Goal: Task Accomplishment & Management: Complete application form

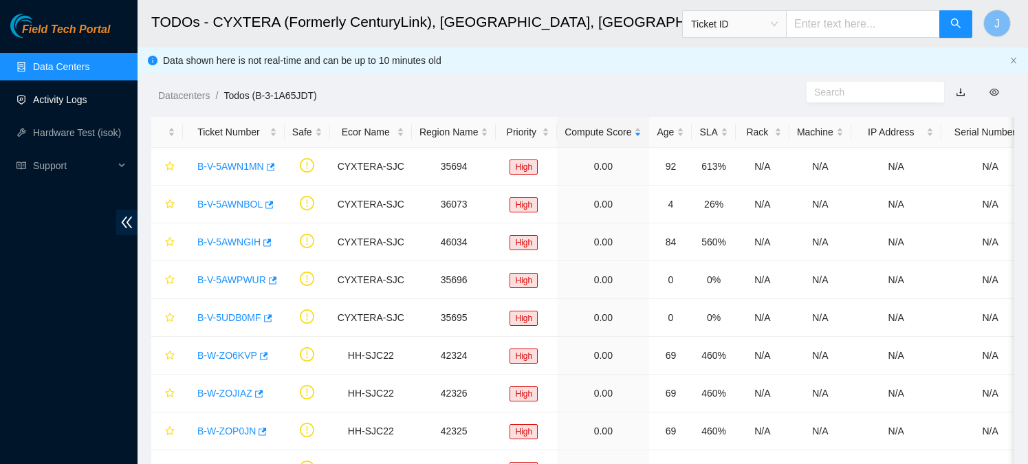
scroll to position [270, 0]
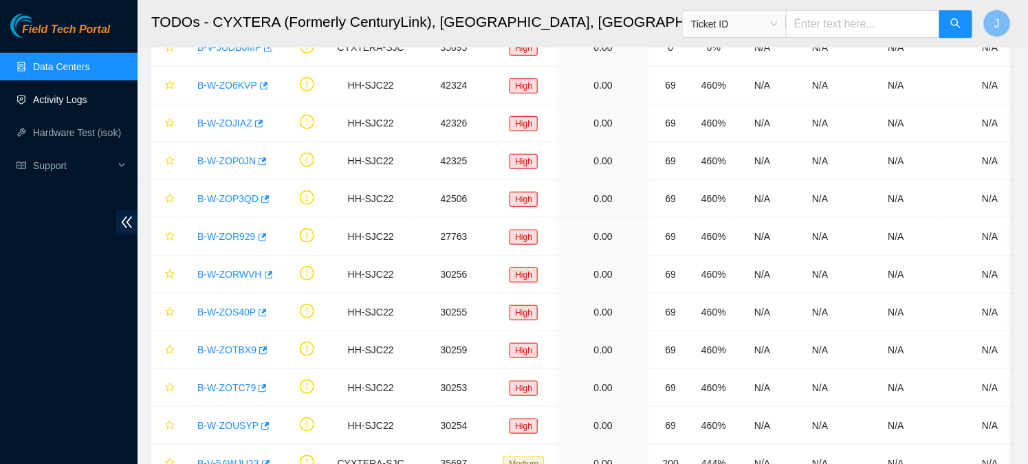
click at [76, 100] on link "Activity Logs" at bounding box center [60, 99] width 54 height 11
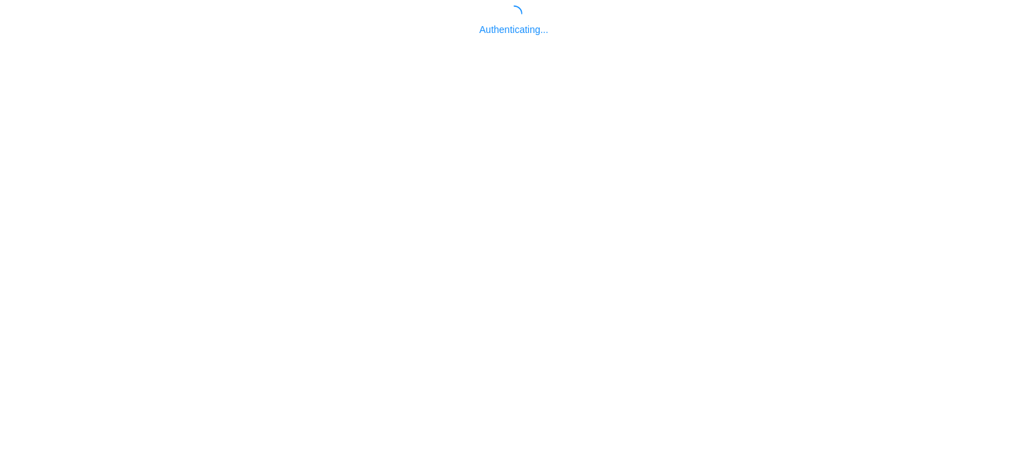
click at [66, 98] on body "Authenticating..." at bounding box center [514, 238] width 1028 height 464
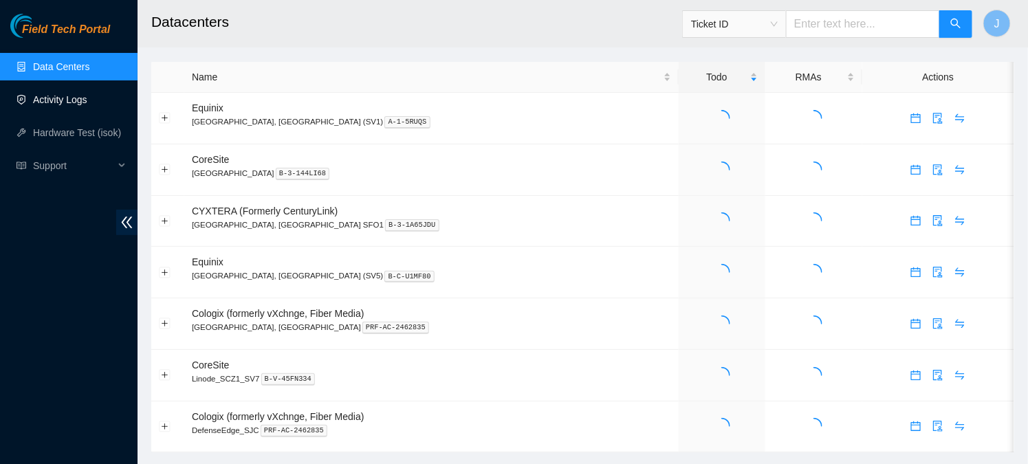
click at [66, 98] on link "Activity Logs" at bounding box center [60, 99] width 54 height 11
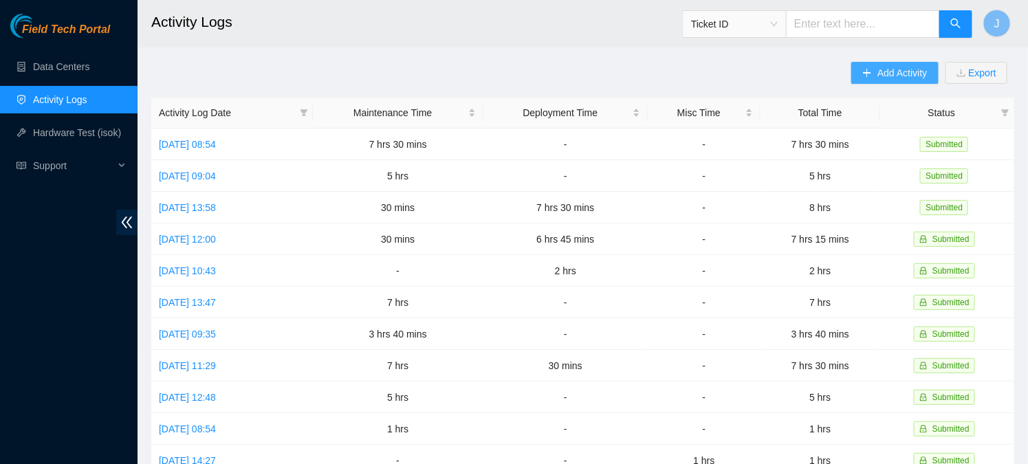
click at [881, 76] on span "Add Activity" at bounding box center [902, 72] width 50 height 15
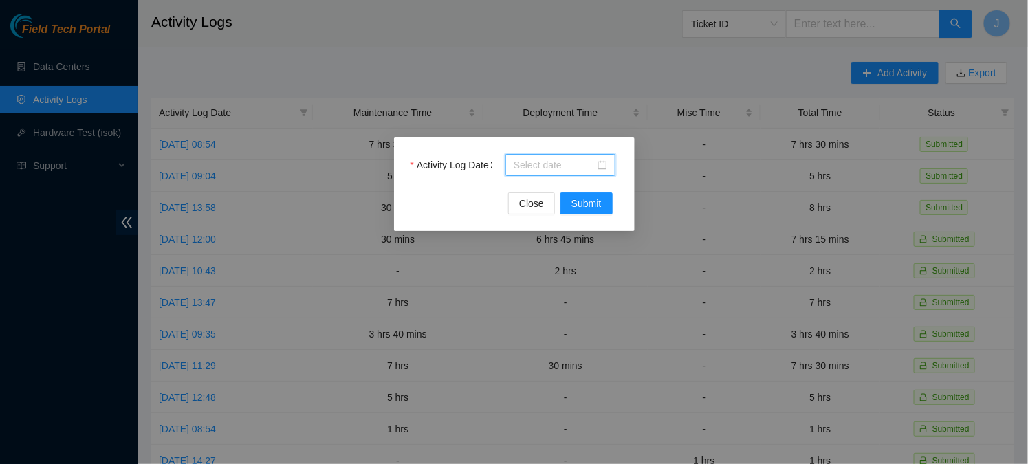
click at [569, 166] on input "Activity Log Date" at bounding box center [554, 164] width 81 height 15
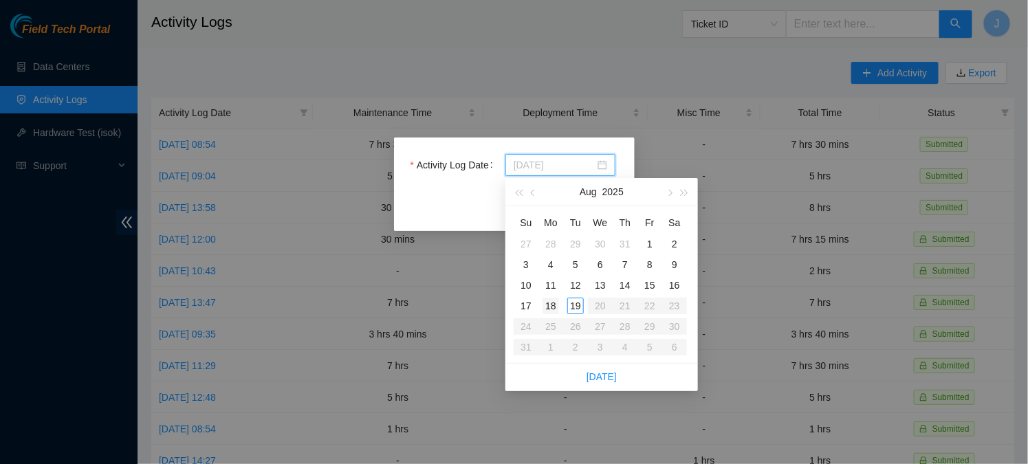
type input "[DATE]"
click at [574, 305] on div "19" at bounding box center [575, 306] width 17 height 17
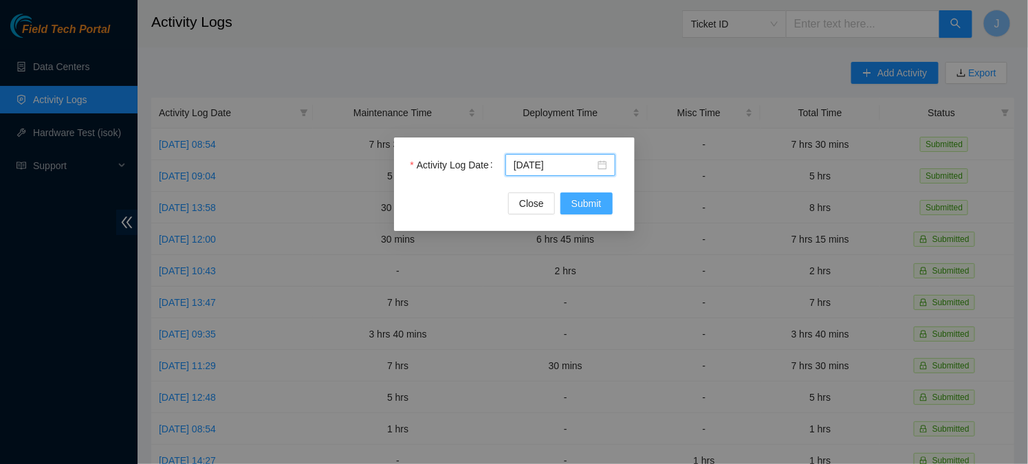
click at [586, 201] on span "Submit" at bounding box center [586, 203] width 30 height 15
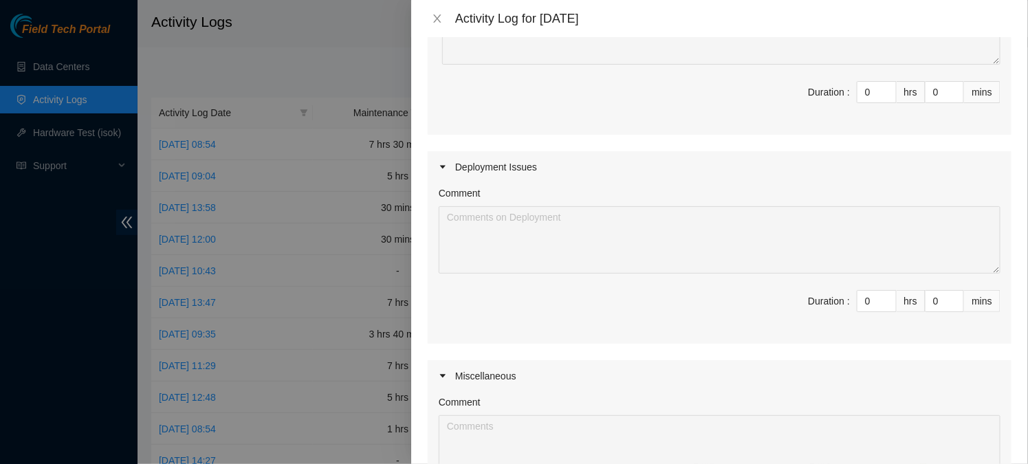
scroll to position [228, 0]
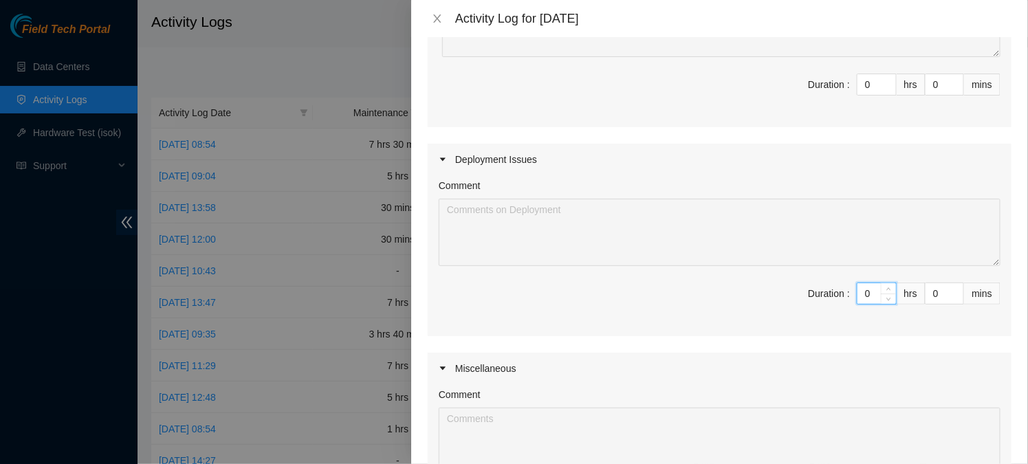
click at [870, 291] on input "0" at bounding box center [876, 293] width 39 height 21
type input "7"
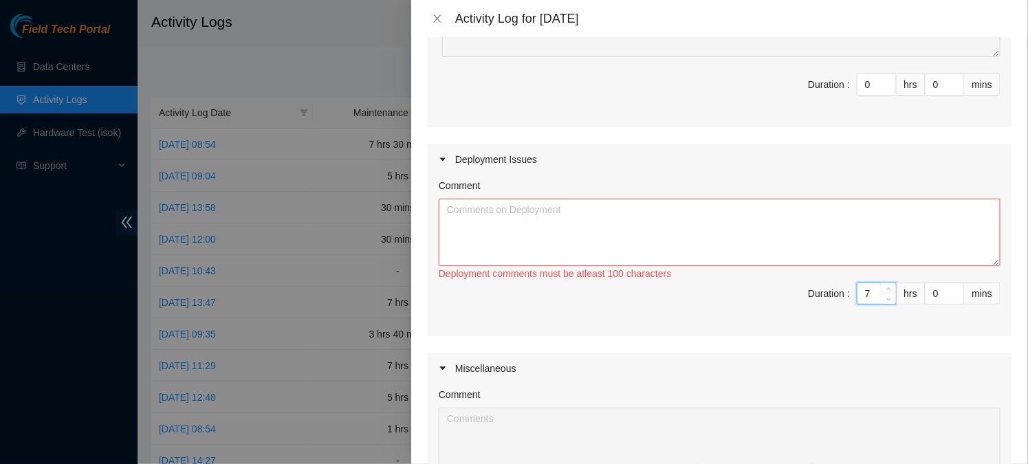
type input "7"
click at [666, 217] on textarea "Comment" at bounding box center [720, 232] width 562 height 67
paste textarea "L-I-8DOLO22 Sitame Consect’a elitseddoei tem Incidid’u LAb. Etdolore ma aliquae…"
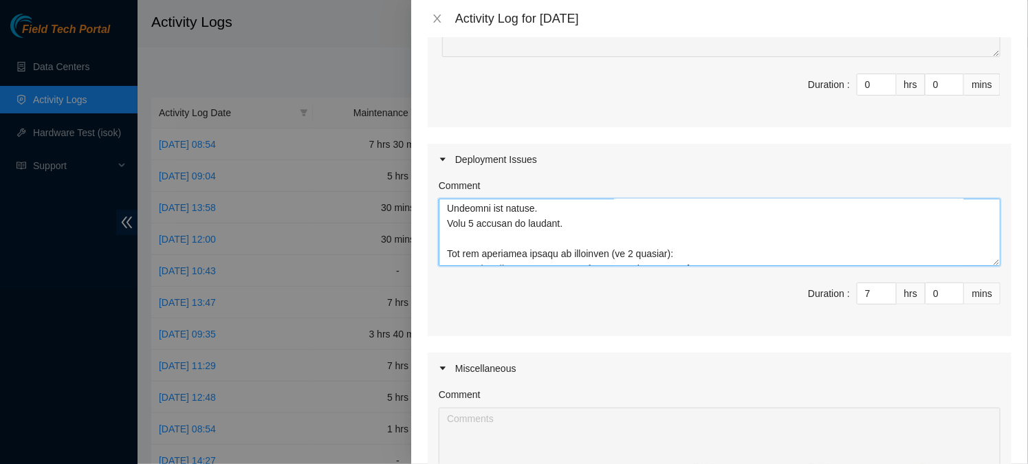
scroll to position [0, 0]
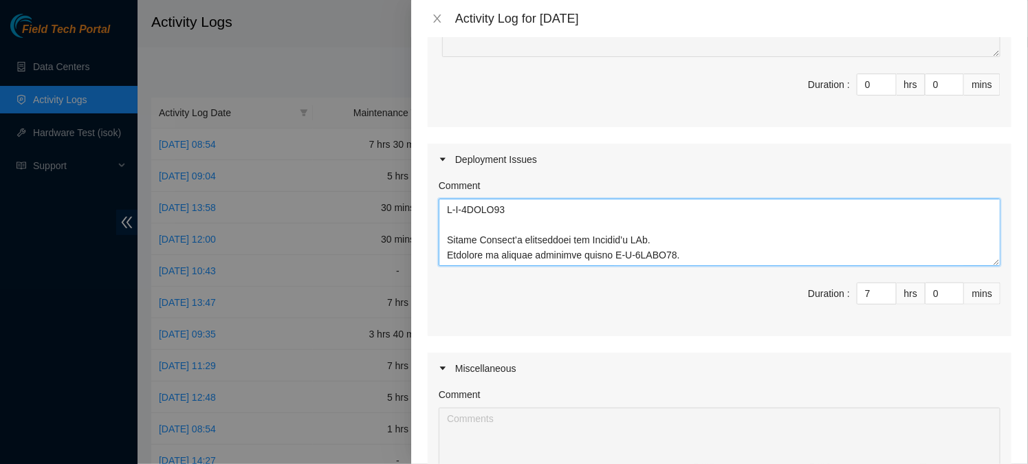
click at [443, 214] on textarea "Comment" at bounding box center [720, 232] width 562 height 67
type textarea "L-I-8DOLO52 Sitame Consect’a elitseddoei tem Incidid’u LAb. Etdolore ma aliquae…"
click at [485, 218] on textarea "Comment" at bounding box center [720, 232] width 562 height 67
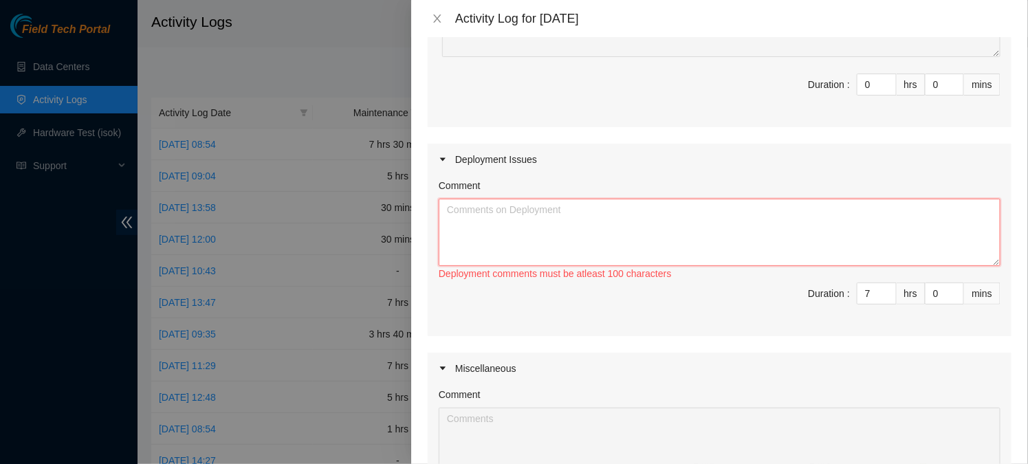
paste textarea "LO03280 I-D-4SITA64 Consec Adipisc’e seddoeiusmo tem Incidid’u LAb. Etdolore ma…"
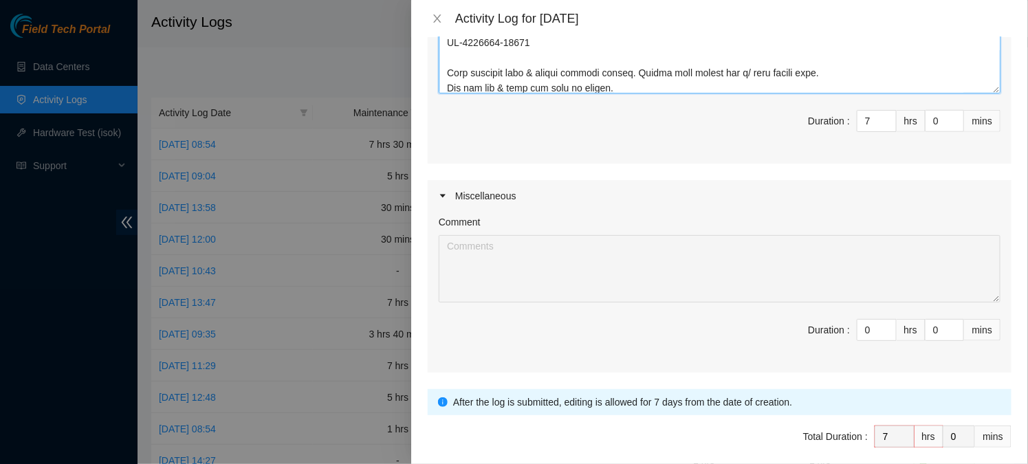
scroll to position [456, 0]
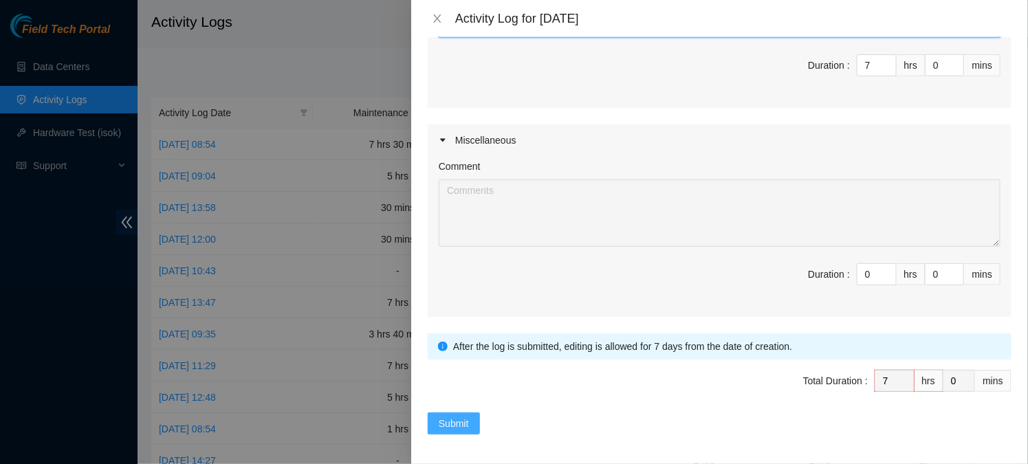
type textarea "LO03280 I-D-4SITA64 Consec Adipisc’e seddoeiusmo tem Incidid’u LAb. Etdolore ma…"
click at [445, 424] on span "Submit" at bounding box center [454, 423] width 30 height 15
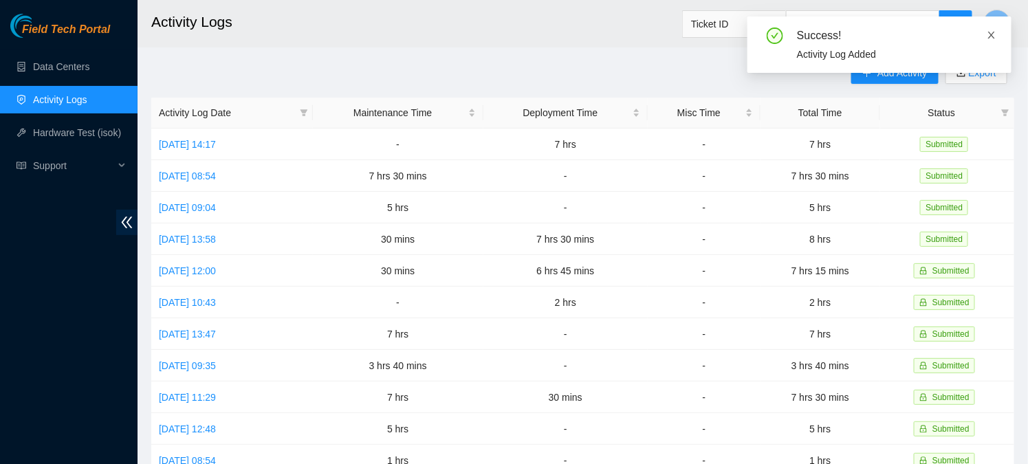
click at [991, 33] on icon "close" at bounding box center [992, 35] width 10 height 10
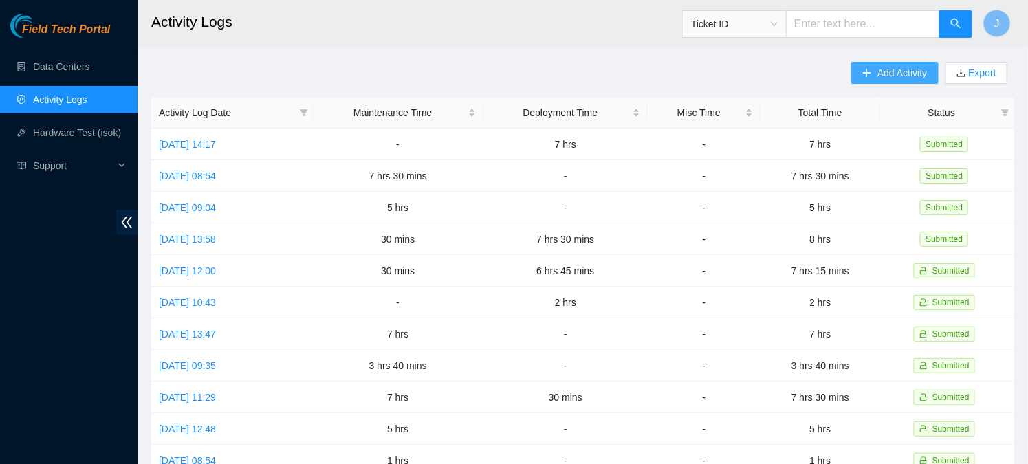
click at [882, 74] on span "Add Activity" at bounding box center [902, 72] width 50 height 15
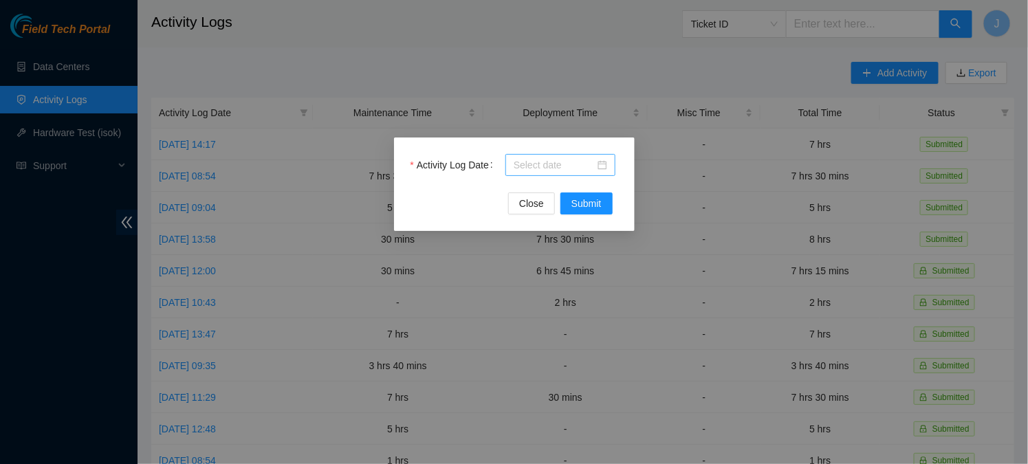
click at [591, 166] on input "Activity Log Date" at bounding box center [554, 164] width 81 height 15
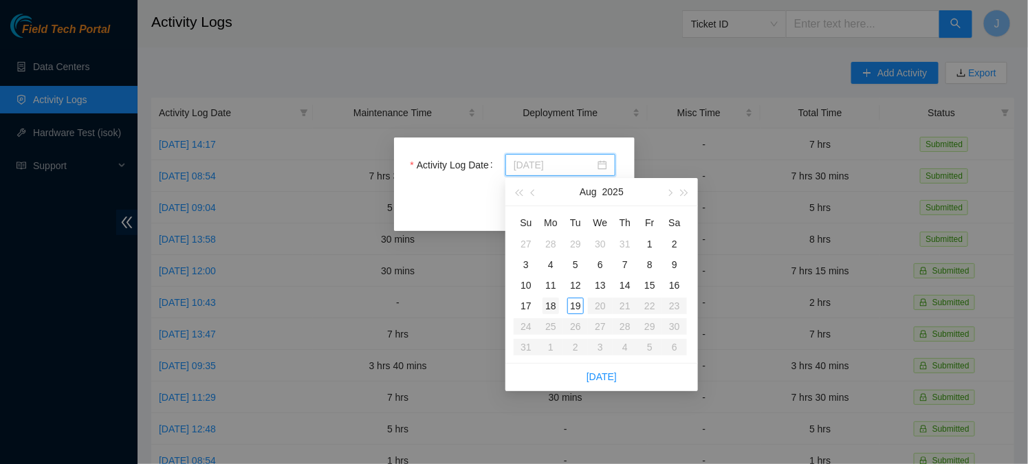
type input "[DATE]"
click at [549, 302] on div "18" at bounding box center [550, 306] width 17 height 17
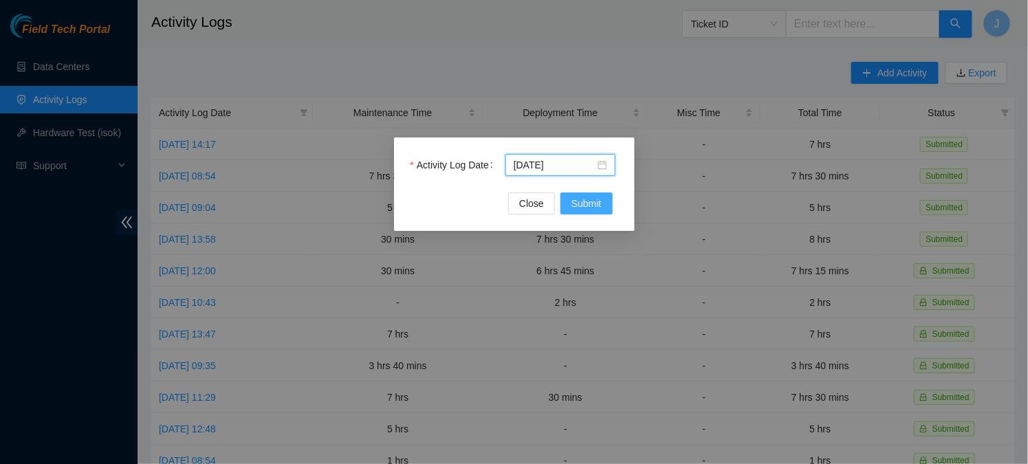
click at [584, 208] on span "Submit" at bounding box center [586, 203] width 30 height 15
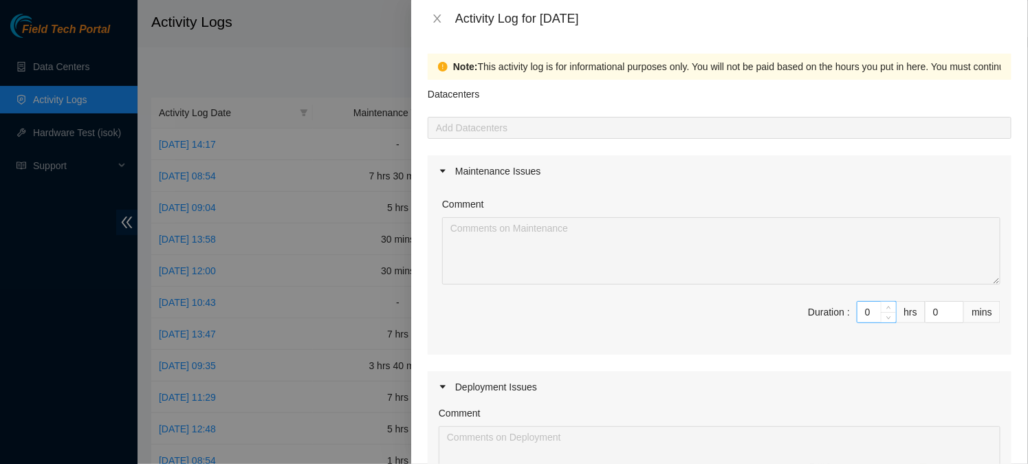
click at [876, 316] on input "0" at bounding box center [876, 312] width 39 height 21
type input "7"
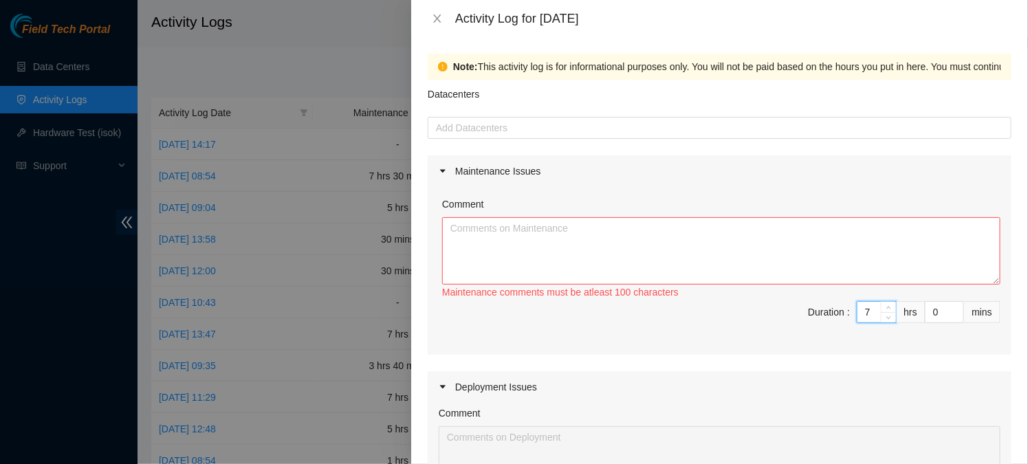
type input "7"
click at [512, 221] on textarea "Comment" at bounding box center [721, 250] width 558 height 67
paste textarea "DP77159"
type textarea "DP77159"
